Goal: Find contact information

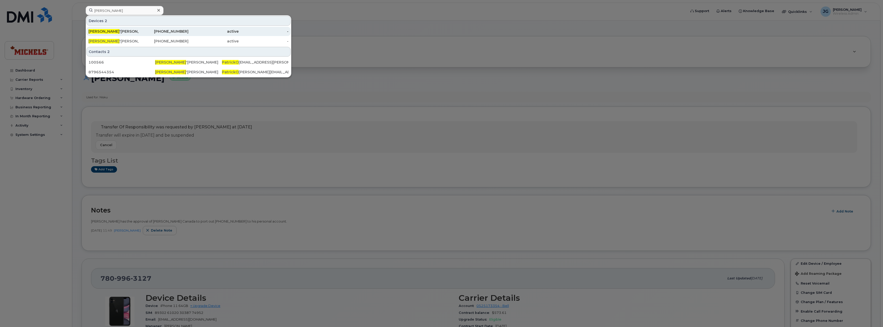
type input "patrick o"
click at [137, 30] on div "Patrick O 'Keefe" at bounding box center [113, 31] width 50 height 5
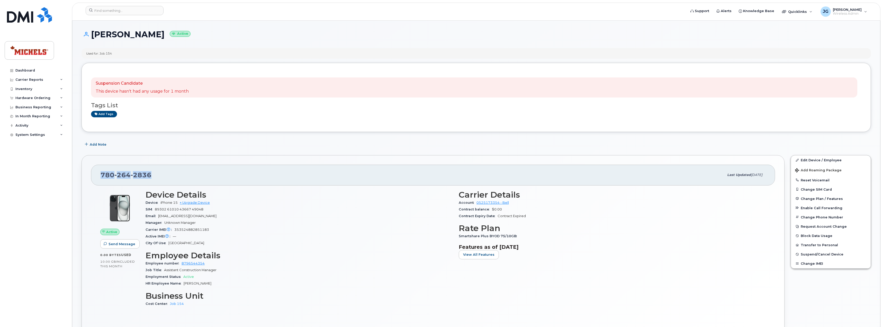
drag, startPoint x: 121, startPoint y: 176, endPoint x: 98, endPoint y: 176, distance: 23.2
click at [98, 176] on div "[PHONE_NUMBER] Last updated [DATE]" at bounding box center [433, 175] width 684 height 21
copy span "[PHONE_NUMBER]"
